Goal: Task Accomplishment & Management: Manage account settings

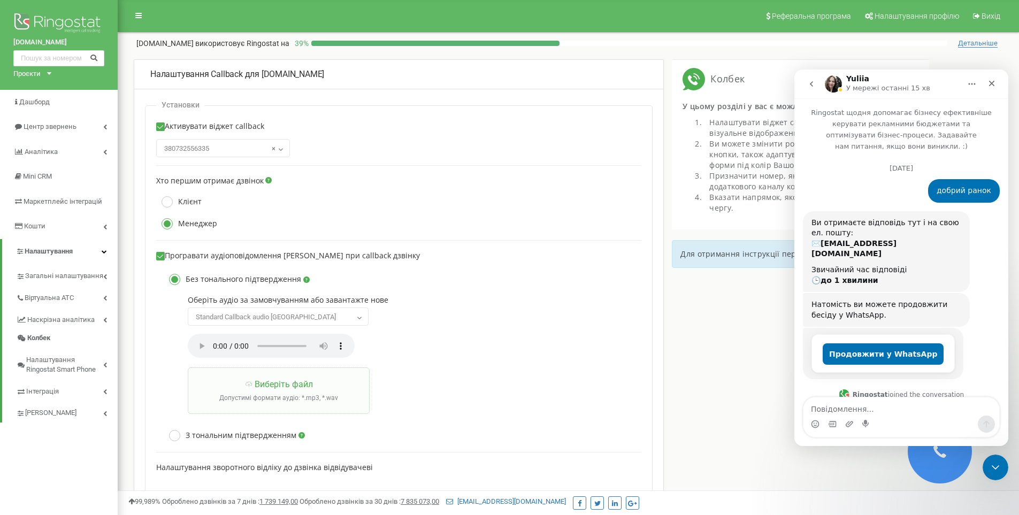
scroll to position [3932, 0]
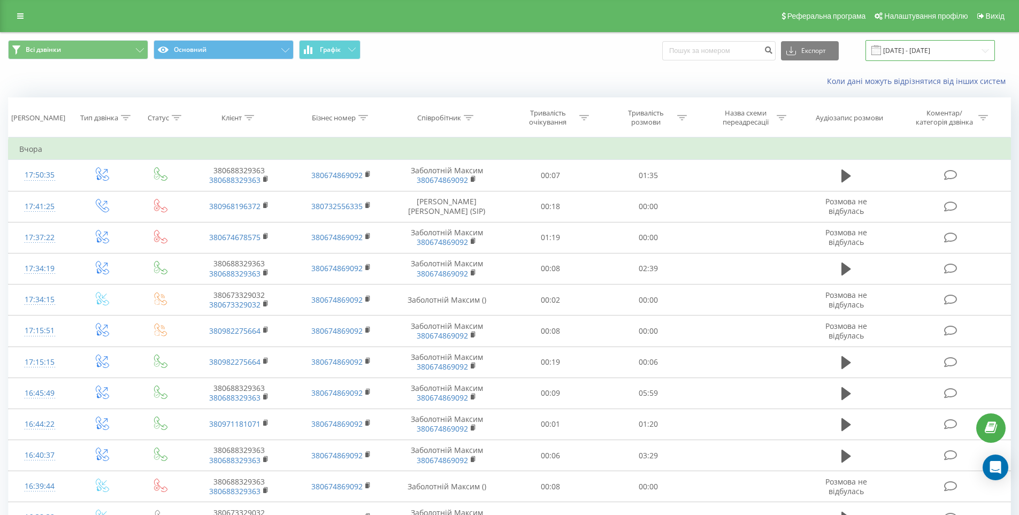
click at [901, 49] on input "18.08.2025 - 18.09.2025" at bounding box center [930, 50] width 129 height 21
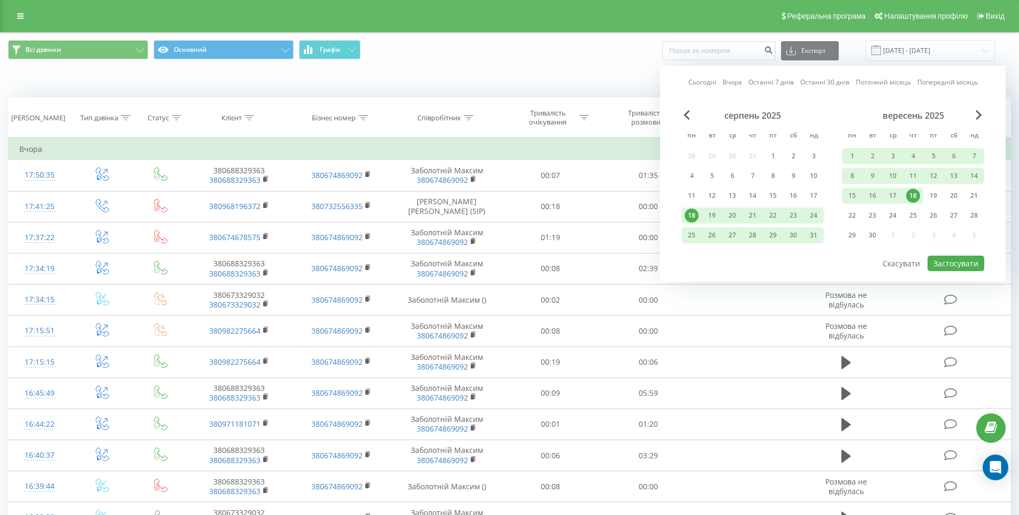
click at [707, 80] on link "Сьогодні" at bounding box center [702, 82] width 28 height 10
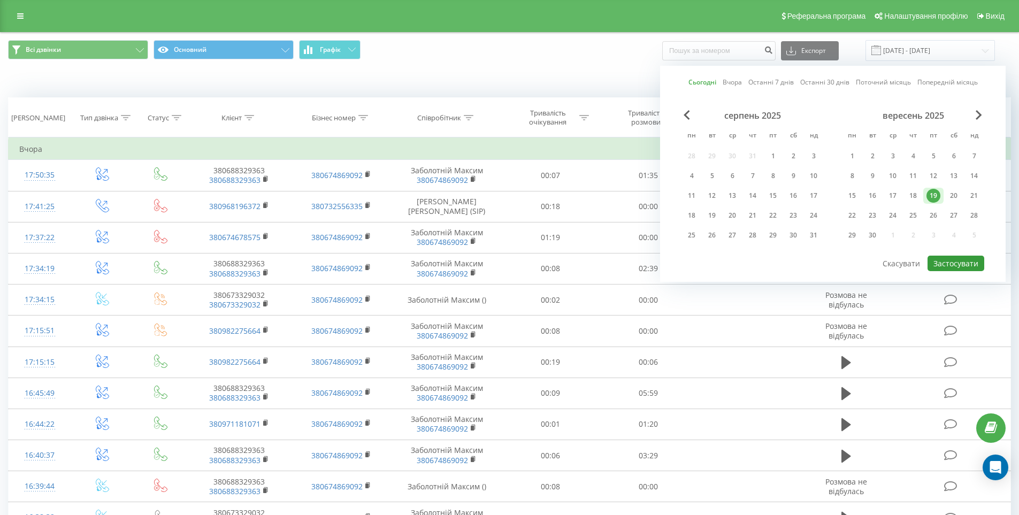
drag, startPoint x: 955, startPoint y: 265, endPoint x: 948, endPoint y: 262, distance: 7.5
click at [955, 264] on button "Застосувати" at bounding box center [956, 264] width 57 height 16
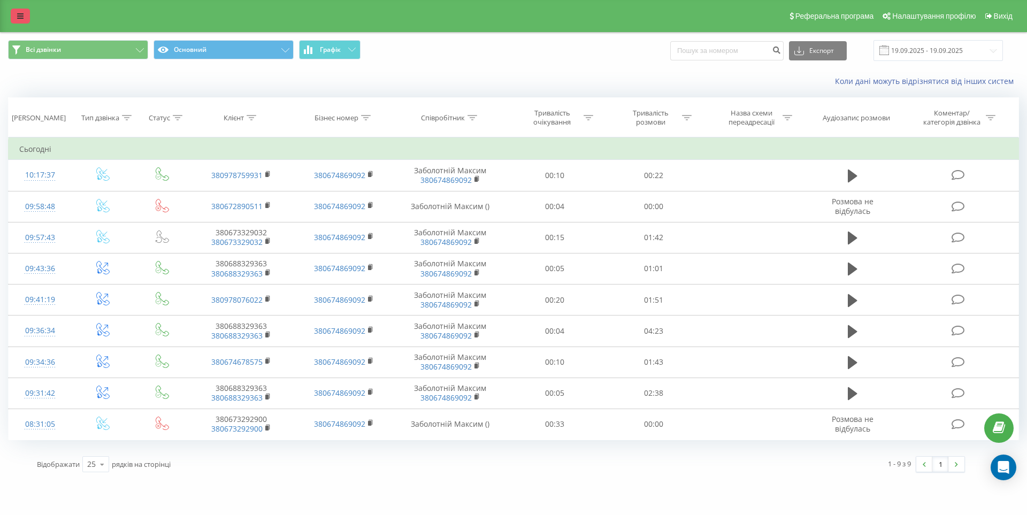
click at [19, 16] on icon at bounding box center [20, 15] width 6 height 7
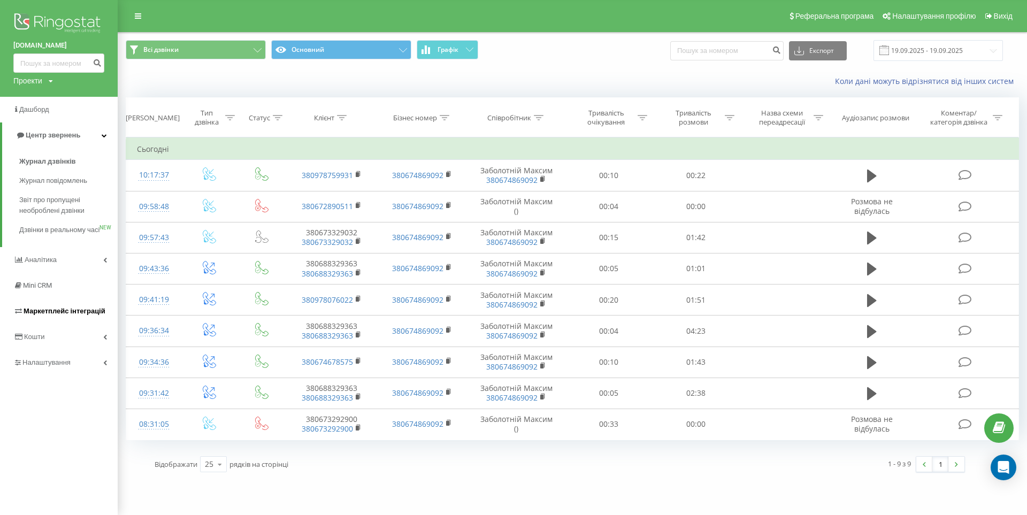
click at [42, 315] on span "Маркетплейс інтеграцій" at bounding box center [65, 311] width 82 height 8
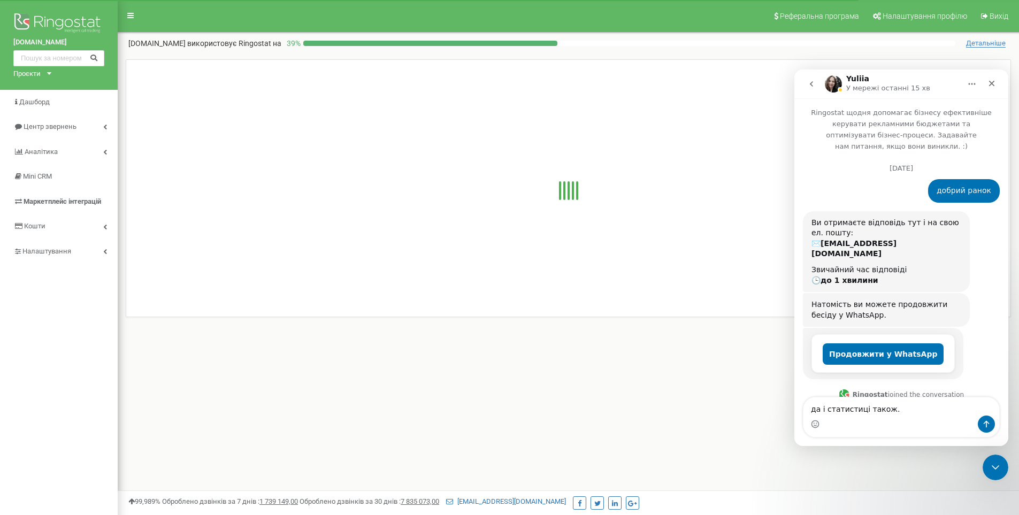
scroll to position [3932, 0]
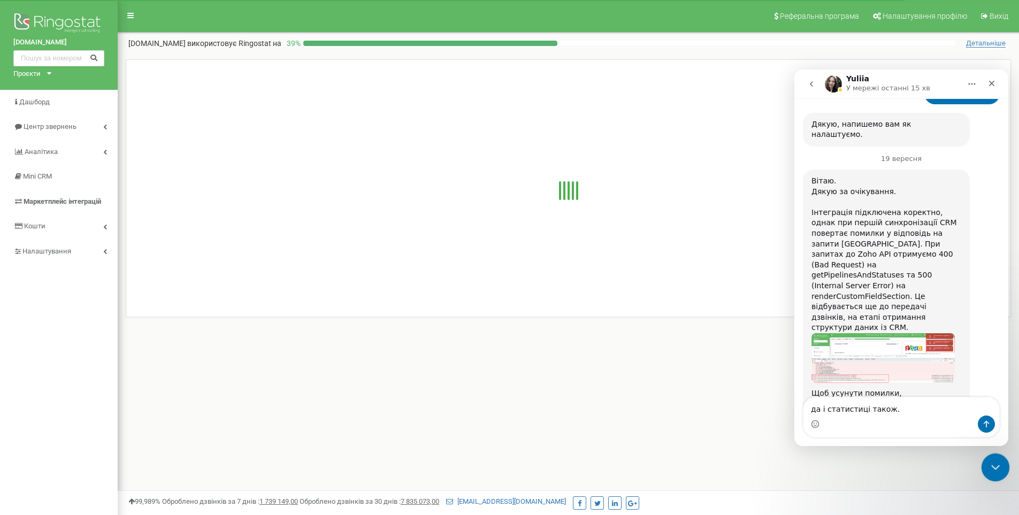
click at [994, 468] on icon "Закрити програму для спілкування Intercom" at bounding box center [993, 466] width 7 height 4
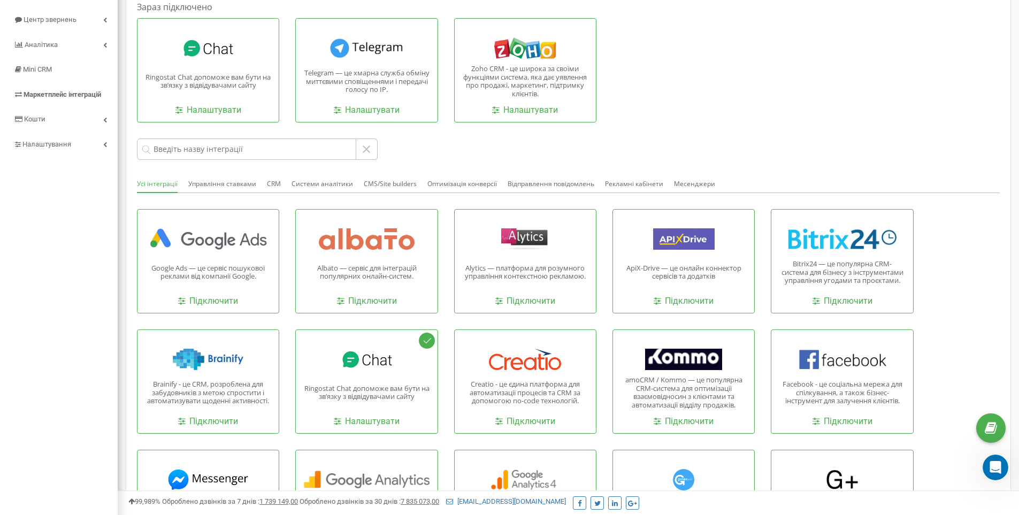
scroll to position [0, 0]
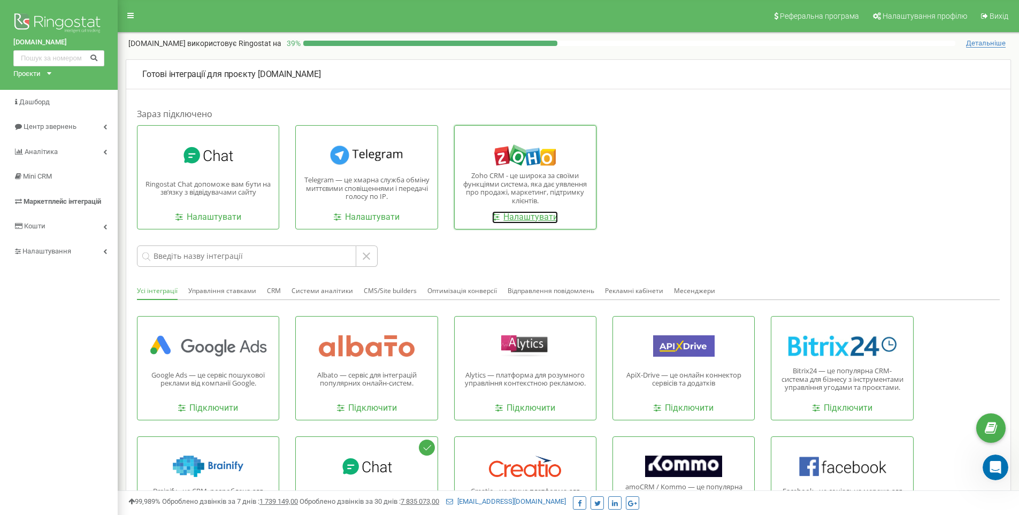
click at [529, 218] on link "Налаштувати" at bounding box center [525, 217] width 66 height 12
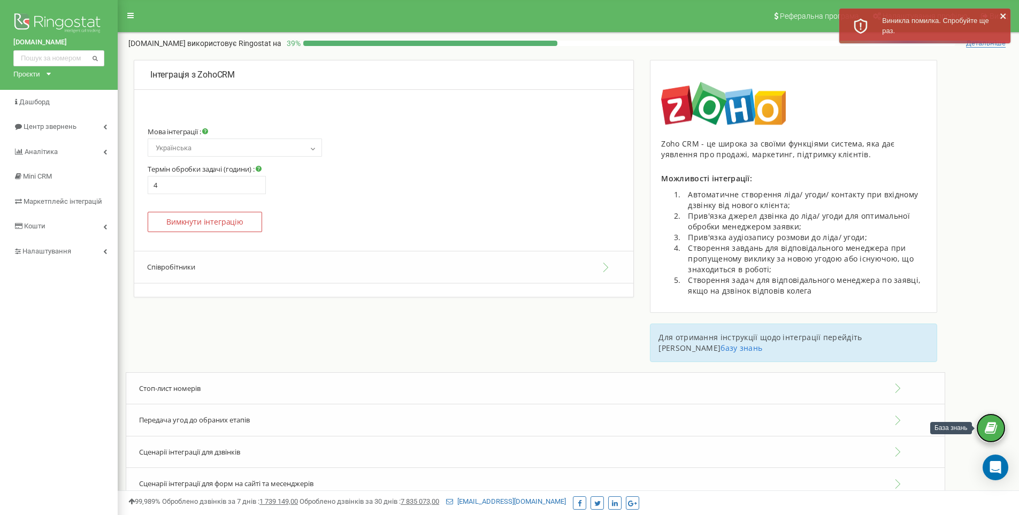
click at [993, 432] on icon at bounding box center [991, 428] width 12 height 16
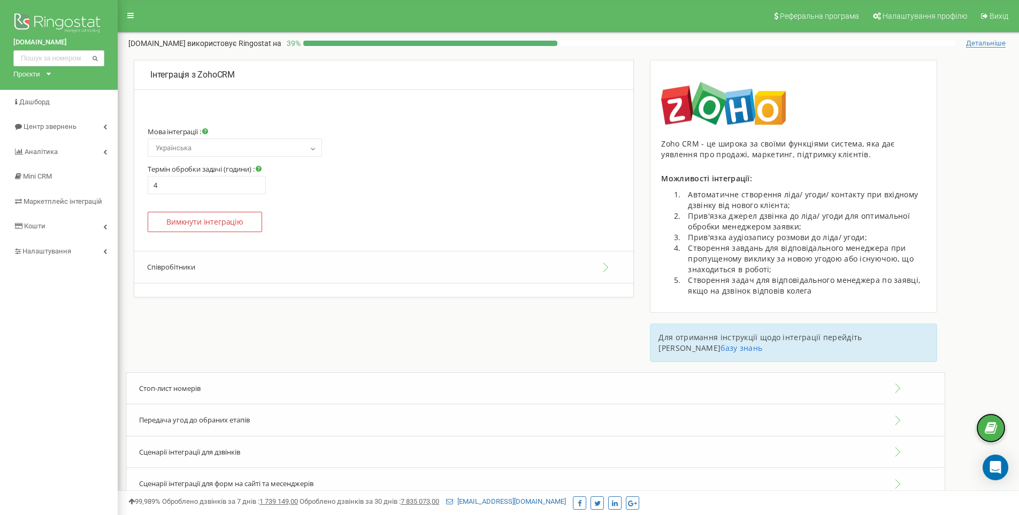
scroll to position [127, 0]
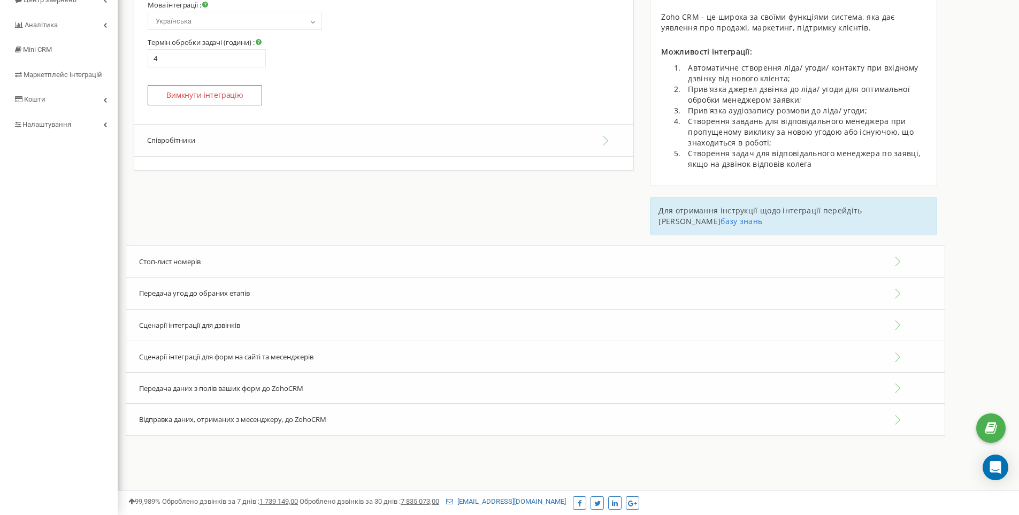
click at [160, 257] on span "Стоп-лист номерів" at bounding box center [170, 262] width 62 height 10
click at [892, 249] on div "Стоп-лист номерів" at bounding box center [536, 262] width 820 height 33
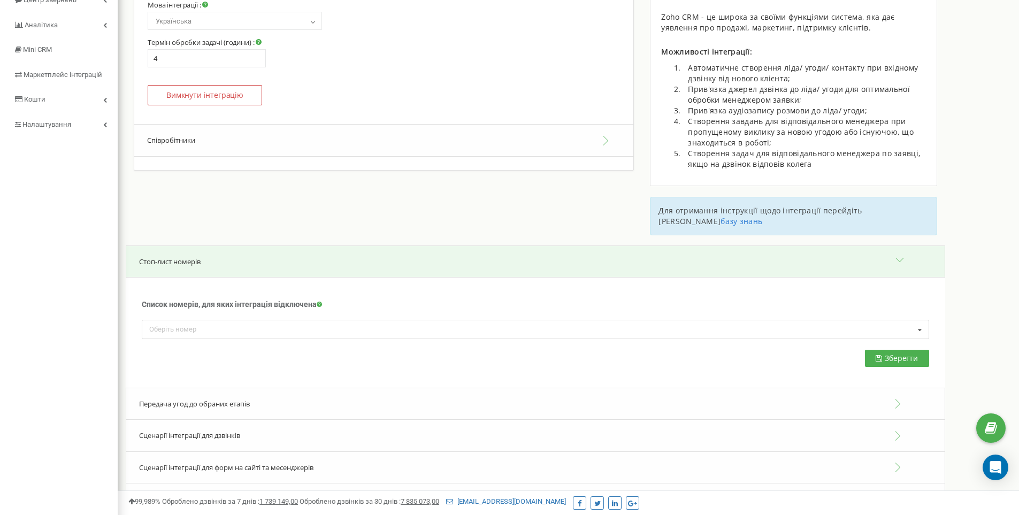
scroll to position [180, 0]
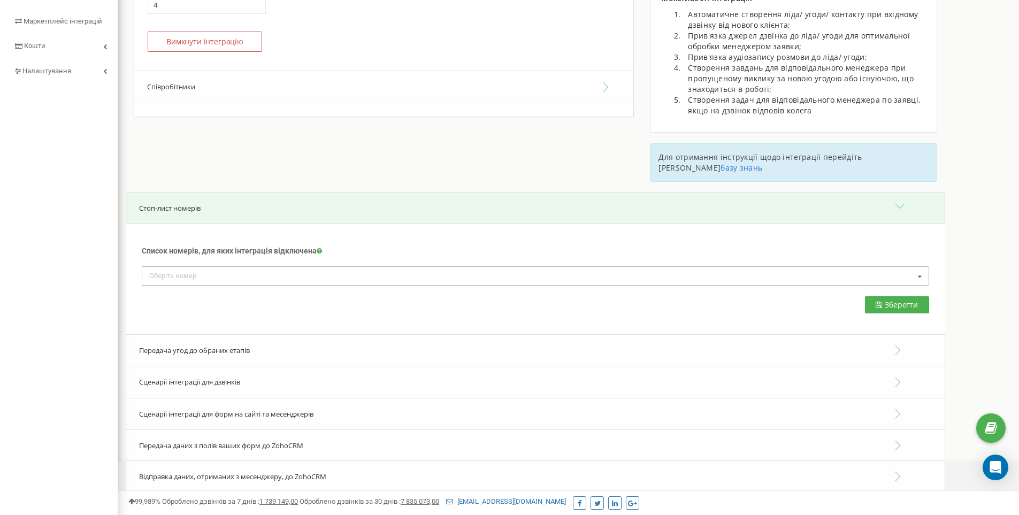
click at [200, 270] on div "Оберіть номер" at bounding box center [179, 276] width 64 height 12
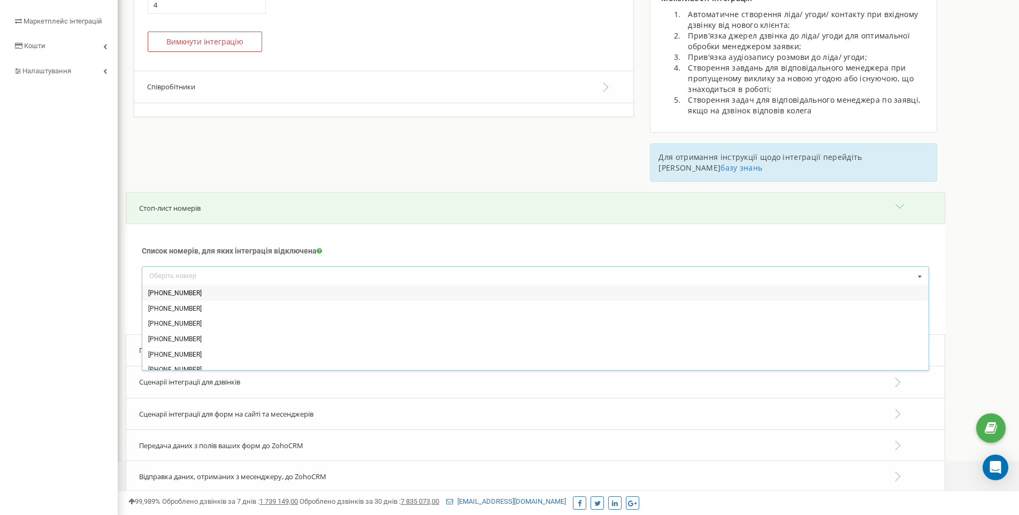
click at [197, 235] on div "Список номерів, для яких інтеграція відключена Для номерів, доданих у цьому бло…" at bounding box center [535, 251] width 787 height 32
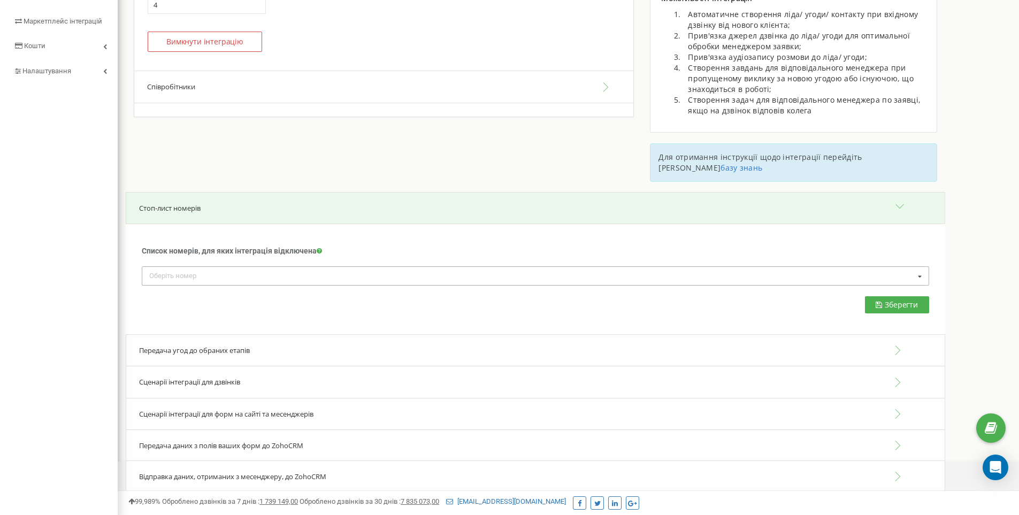
click at [173, 270] on div "Оберіть номер" at bounding box center [179, 276] width 64 height 12
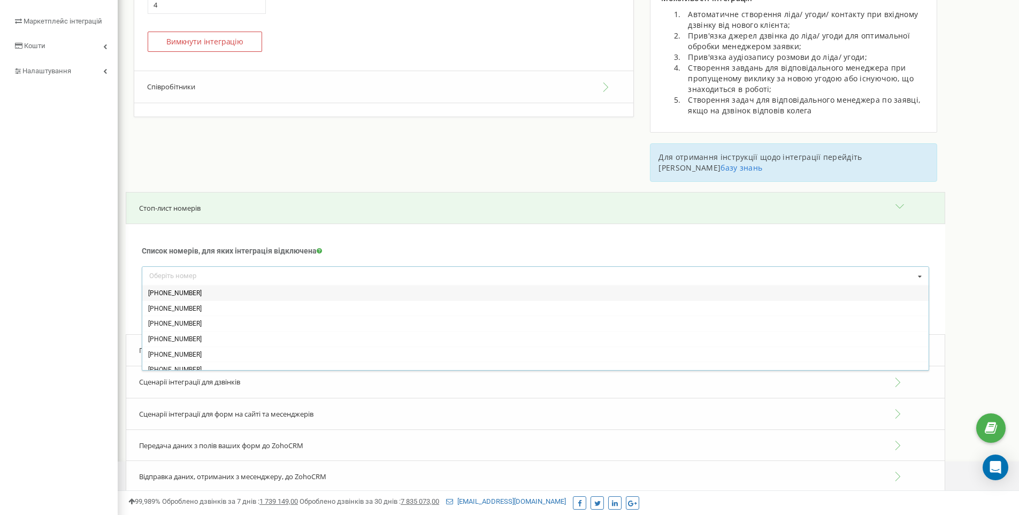
click at [196, 224] on div "Список номерів, для яких інтеграція відключена Для номерів, доданих у цьому бло…" at bounding box center [536, 279] width 820 height 111
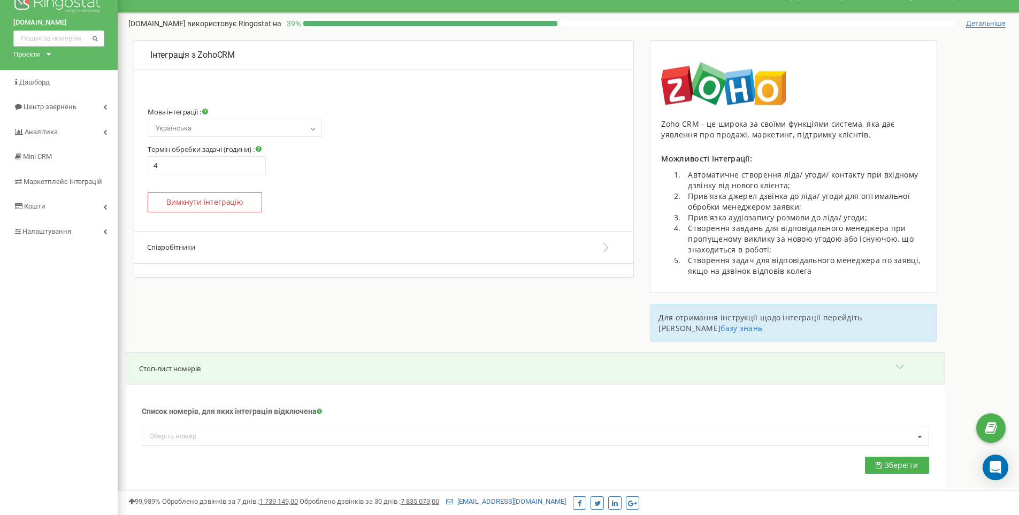
scroll to position [0, 0]
